Goal: Information Seeking & Learning: Compare options

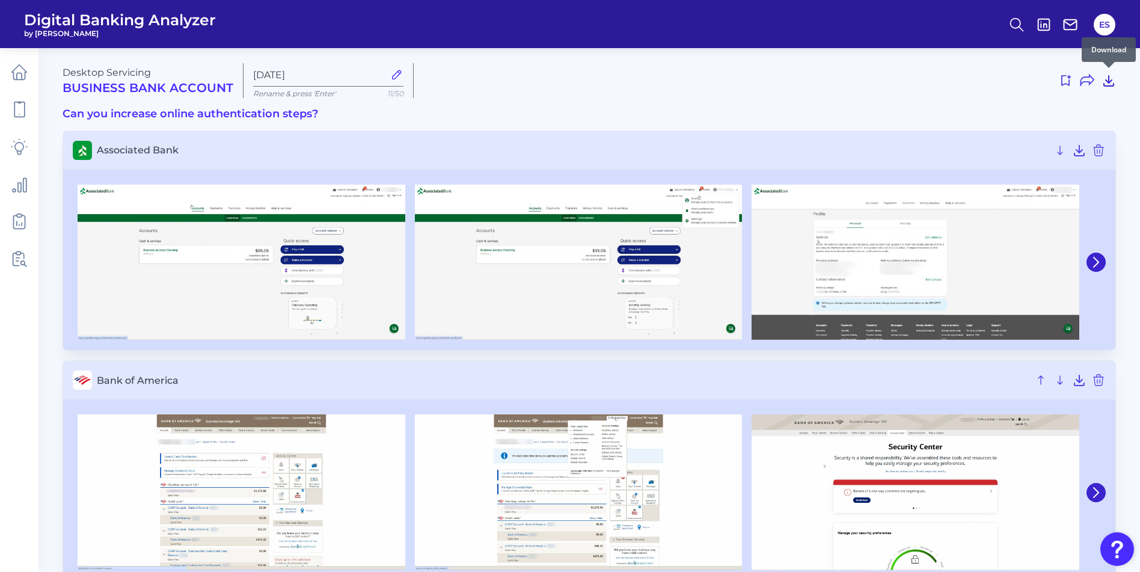
click at [1110, 77] on icon at bounding box center [1108, 80] width 14 height 14
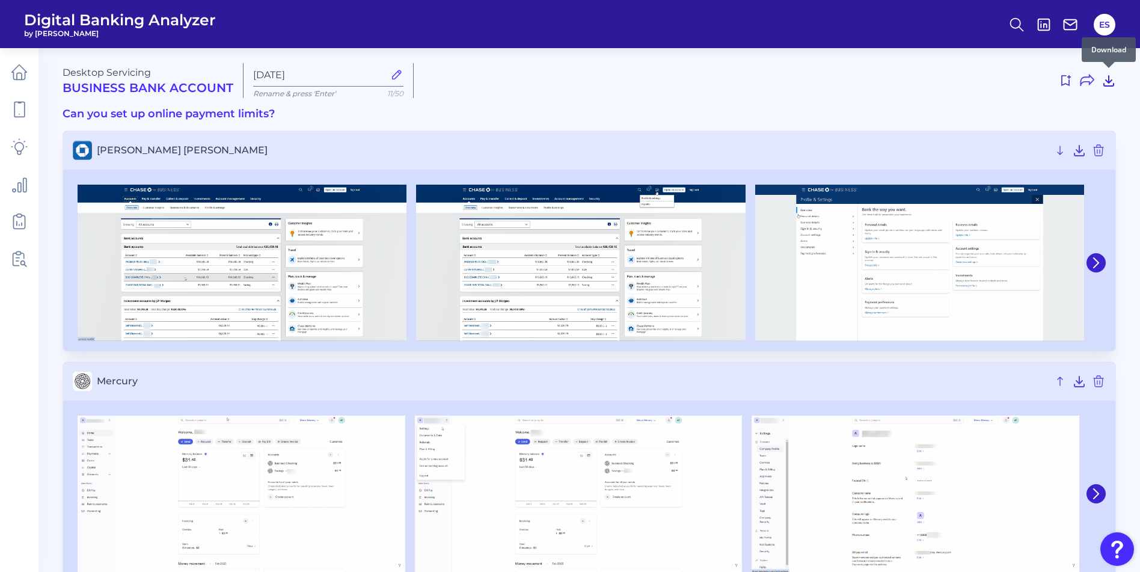
click at [1110, 78] on icon at bounding box center [1108, 80] width 14 height 14
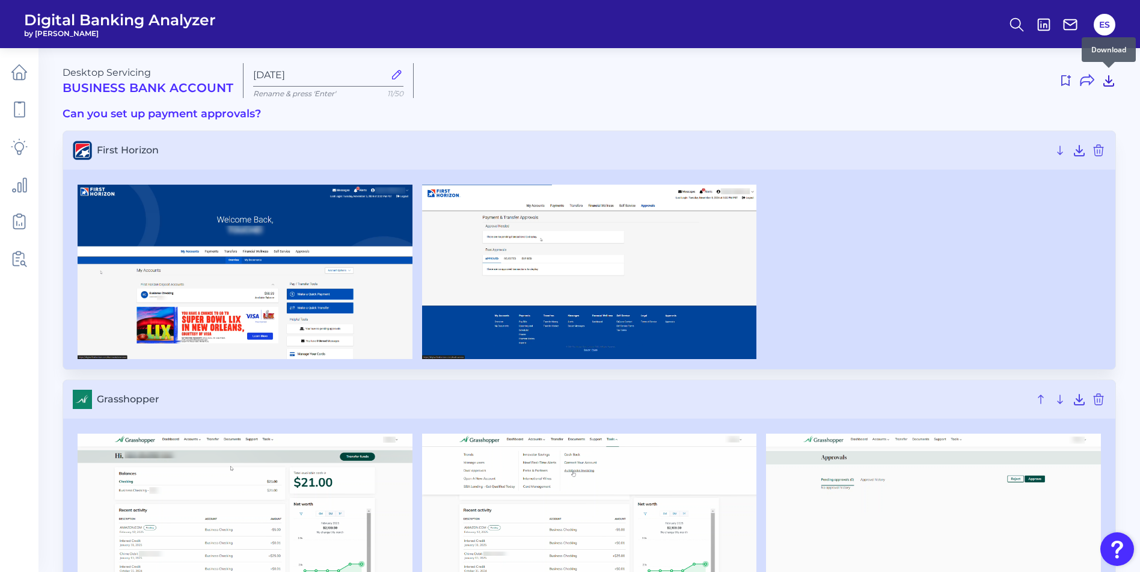
click at [1105, 80] on icon at bounding box center [1109, 81] width 10 height 10
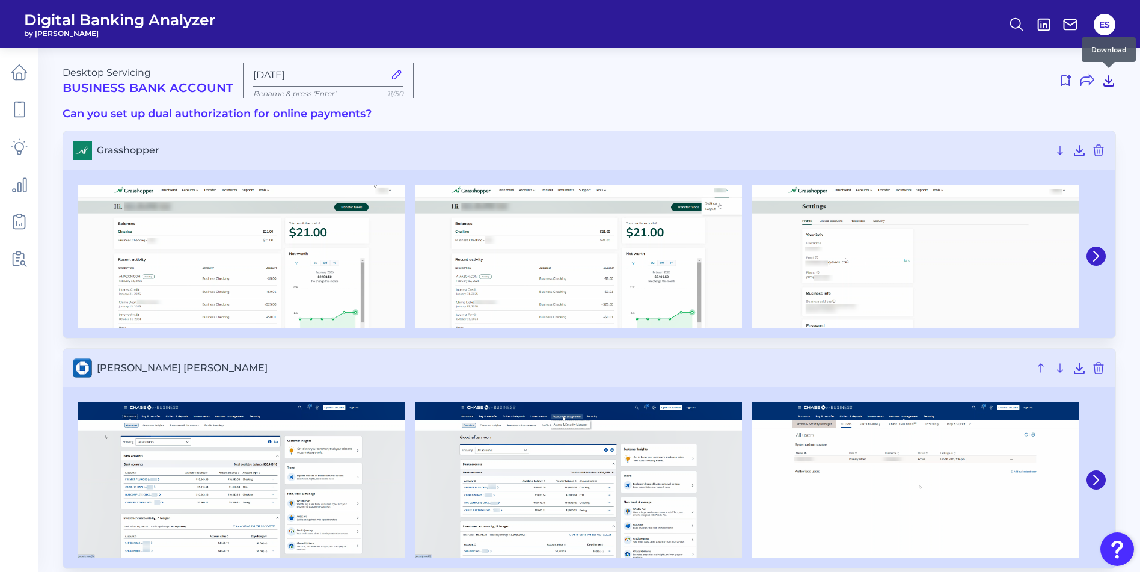
click at [1108, 81] on icon at bounding box center [1109, 81] width 10 height 10
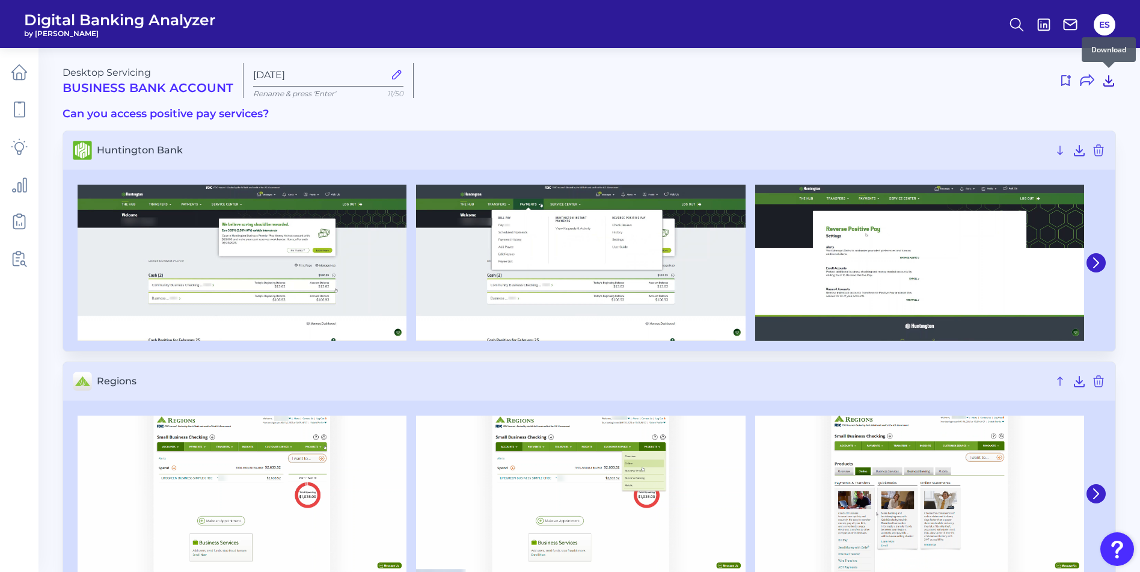
click at [1110, 78] on icon at bounding box center [1108, 80] width 14 height 14
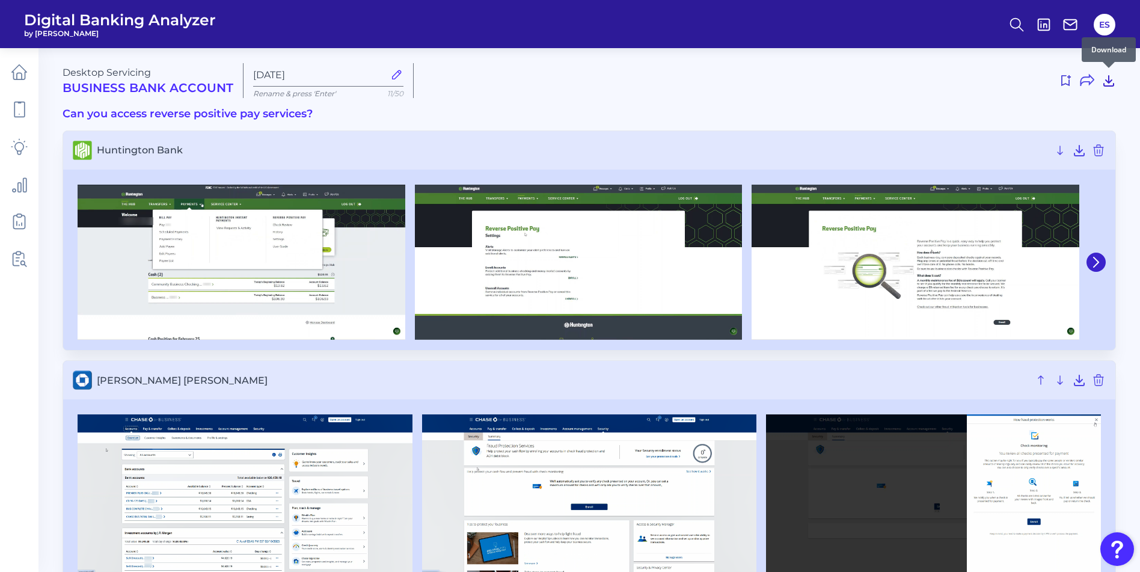
click at [1104, 84] on icon at bounding box center [1109, 81] width 10 height 10
